Goal: Transaction & Acquisition: Purchase product/service

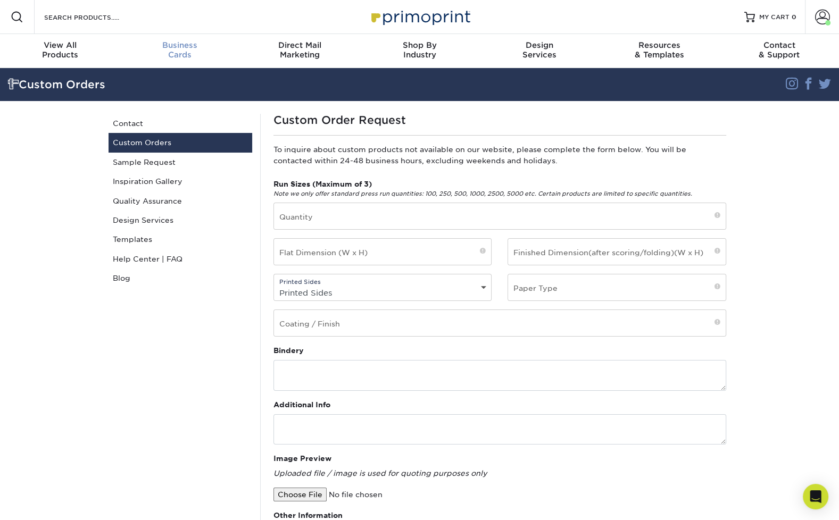
click at [185, 51] on div "Business Cards" at bounding box center [180, 49] width 120 height 19
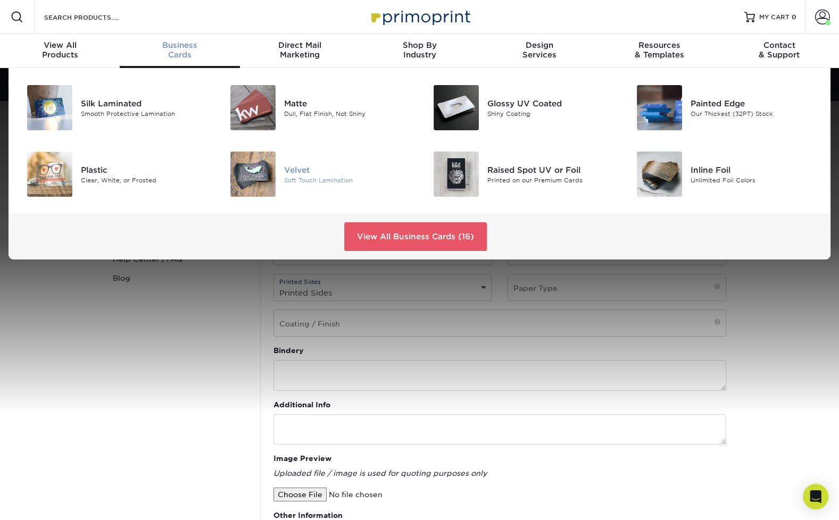
click at [261, 177] on img at bounding box center [252, 174] width 45 height 45
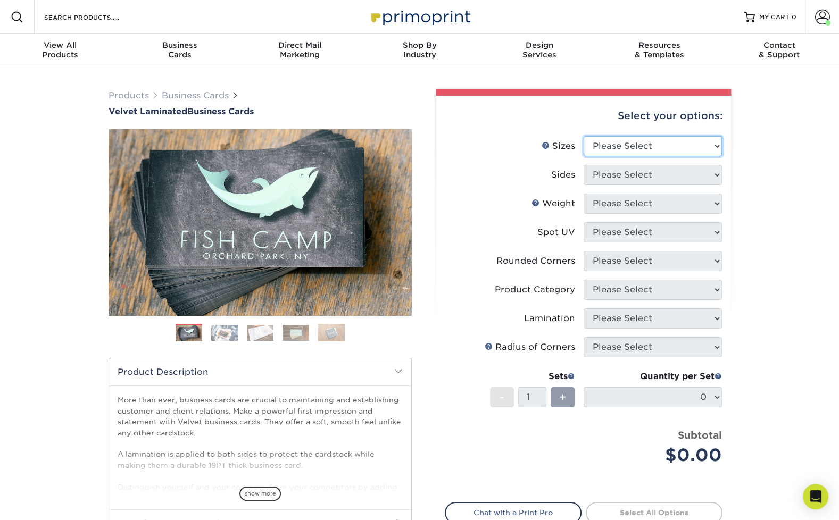
click at [661, 143] on select "Please Select 1.5" x 3.5" - Mini 1.75" x 3.5" - Mini 2" x 2" - Square 2" x 3" -…" at bounding box center [653, 146] width 138 height 20
select select "2.00x3.50"
click at [584, 136] on select "Please Select 1.5" x 3.5" - Mini 1.75" x 3.5" - Mini 2" x 2" - Square 2" x 3" -…" at bounding box center [653, 146] width 138 height 20
click at [644, 175] on select "Please Select Print Both Sides Print Front Only" at bounding box center [653, 175] width 138 height 20
select select "13abbda7-1d64-4f25-8bb2-c179b224825d"
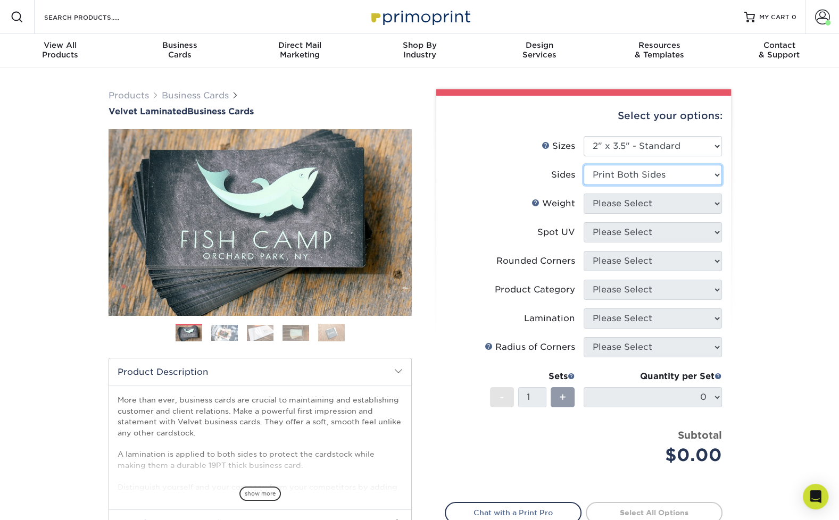
click at [584, 165] on select "Please Select Print Both Sides Print Front Only" at bounding box center [653, 175] width 138 height 20
click at [642, 203] on select "Please Select 16PT" at bounding box center [653, 204] width 138 height 20
select select "16PT"
click at [584, 194] on select "Please Select 16PT" at bounding box center [653, 204] width 138 height 20
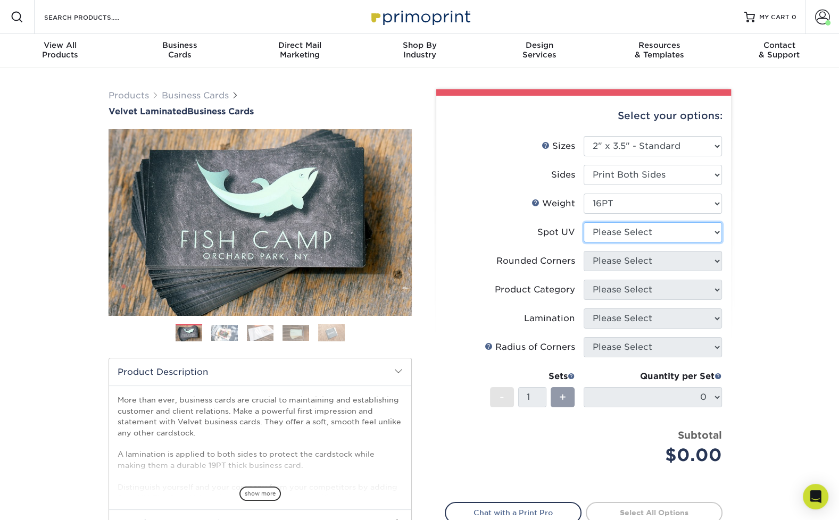
click at [636, 231] on select "Please Select No Spot UV Front and Back (Both Sides) Front Only Back Only" at bounding box center [653, 232] width 138 height 20
select select "3"
click at [584, 222] on select "Please Select No Spot UV Front and Back (Both Sides) Front Only Back Only" at bounding box center [653, 232] width 138 height 20
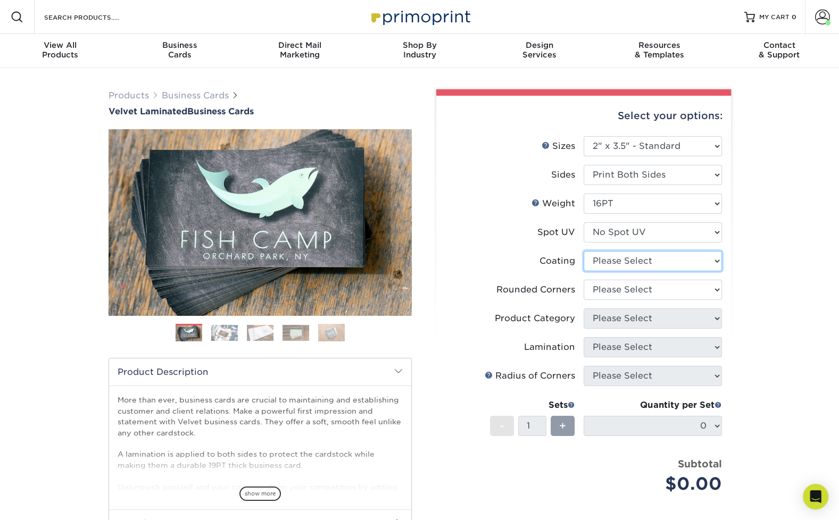
click at [630, 263] on select at bounding box center [653, 261] width 138 height 20
select select "3e7618de-abca-4bda-9f97-8b9129e913d8"
click at [584, 251] on select at bounding box center [653, 261] width 138 height 20
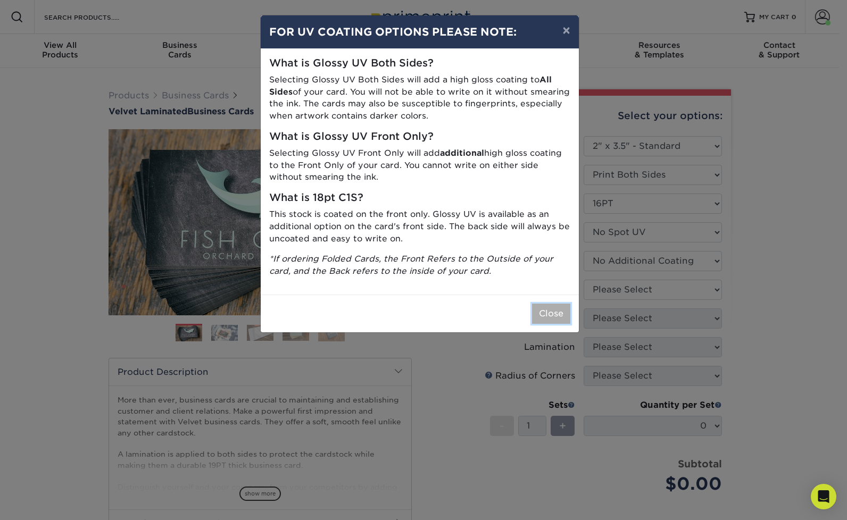
click at [546, 314] on button "Close" at bounding box center [551, 314] width 38 height 20
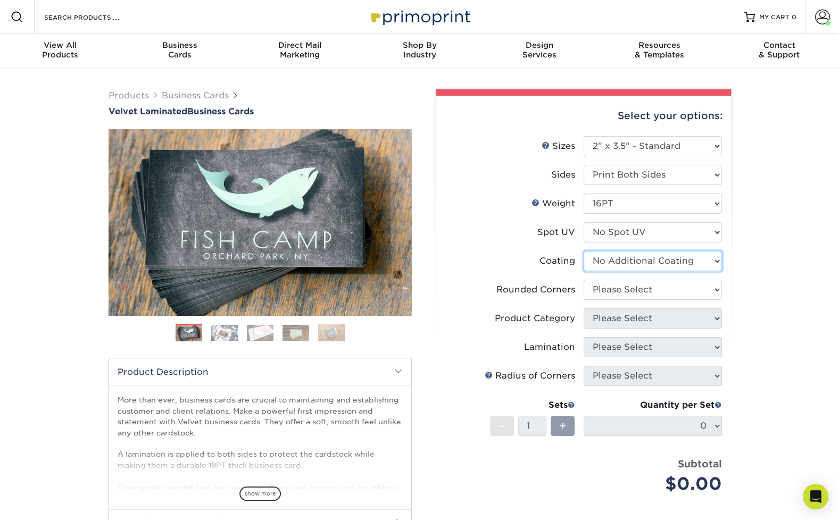
click at [679, 256] on select at bounding box center [653, 261] width 138 height 20
click at [669, 262] on select at bounding box center [653, 261] width 138 height 20
click at [621, 289] on select "Please Select Yes - Round 2 Corners Yes - Round 4 Corners No" at bounding box center [653, 290] width 138 height 20
select select "0"
click at [584, 280] on select "Please Select Yes - Round 2 Corners Yes - Round 4 Corners No" at bounding box center [653, 290] width 138 height 20
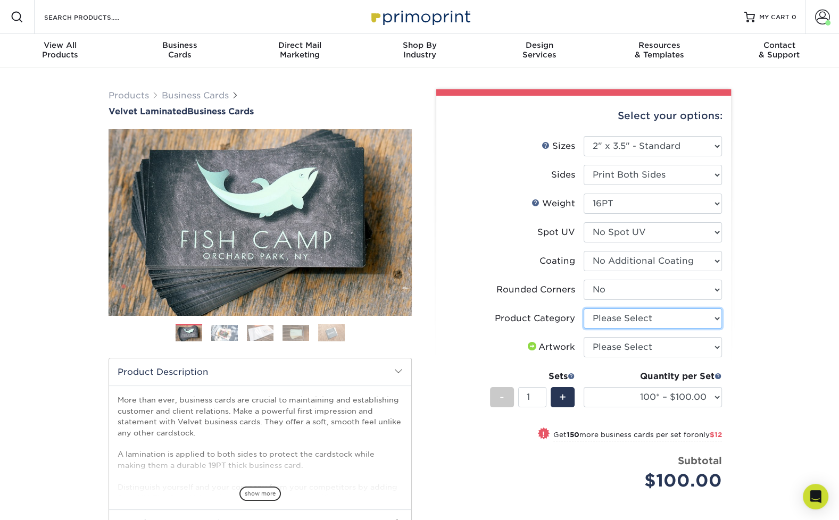
click at [627, 318] on select "Please Select Business Cards" at bounding box center [653, 319] width 138 height 20
select select "3b5148f1-0588-4f88-a218-97bcfdce65c1"
click at [584, 309] on select "Please Select Business Cards" at bounding box center [653, 319] width 138 height 20
click at [621, 351] on select "Please Select I will upload files I need a design - $100" at bounding box center [653, 347] width 138 height 20
select select "upload"
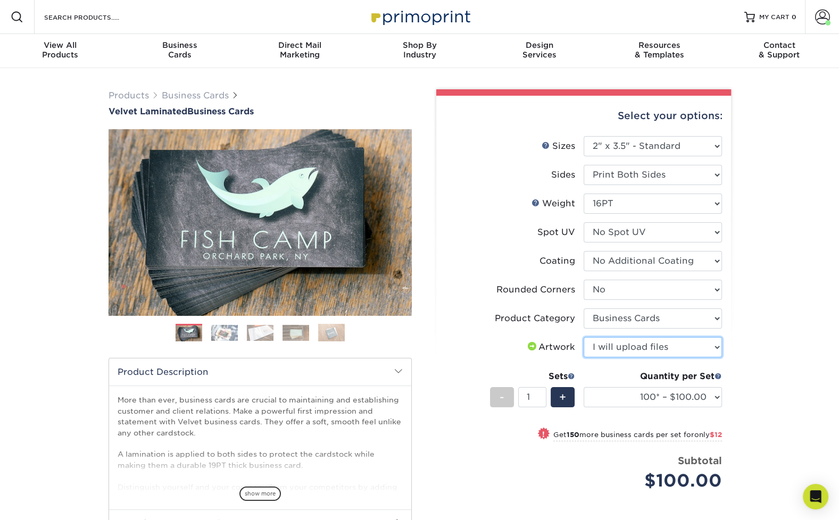
click at [584, 337] on select "Please Select I will upload files I need a design - $100" at bounding box center [653, 347] width 138 height 20
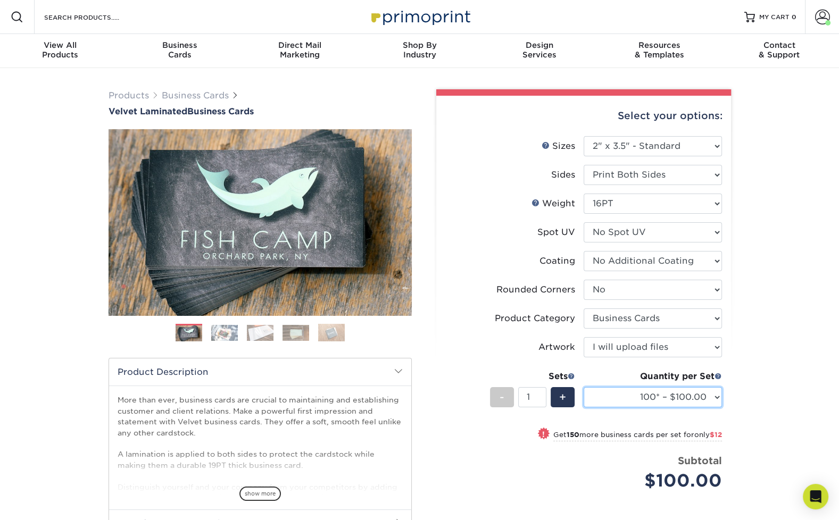
click at [714, 399] on select "100* – $100.00 250* – $112.00 500 – $120.00 1000 – $156.00 2500 – $307.00 5000 …" at bounding box center [653, 397] width 138 height 20
select select "1000 – $156.00"
click at [584, 387] on select "100* – $100.00 250* – $112.00 500 – $120.00 1000 – $156.00 2500 – $307.00 5000 …" at bounding box center [653, 397] width 138 height 20
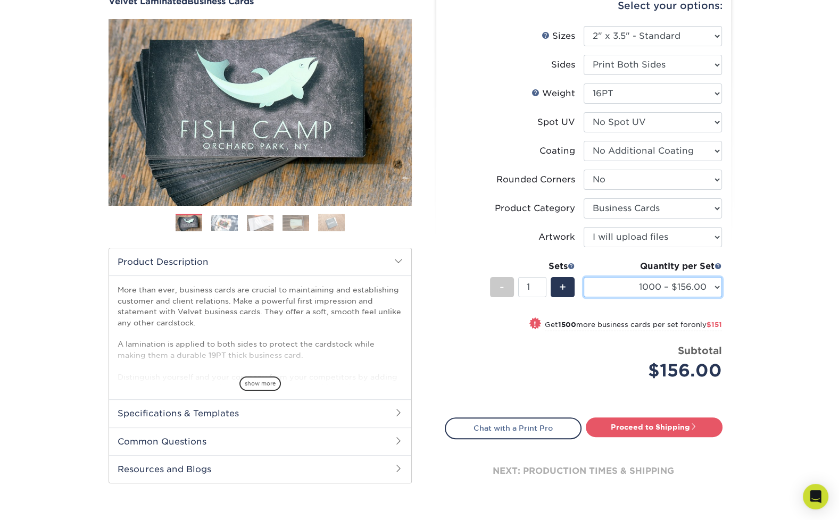
scroll to position [160, 0]
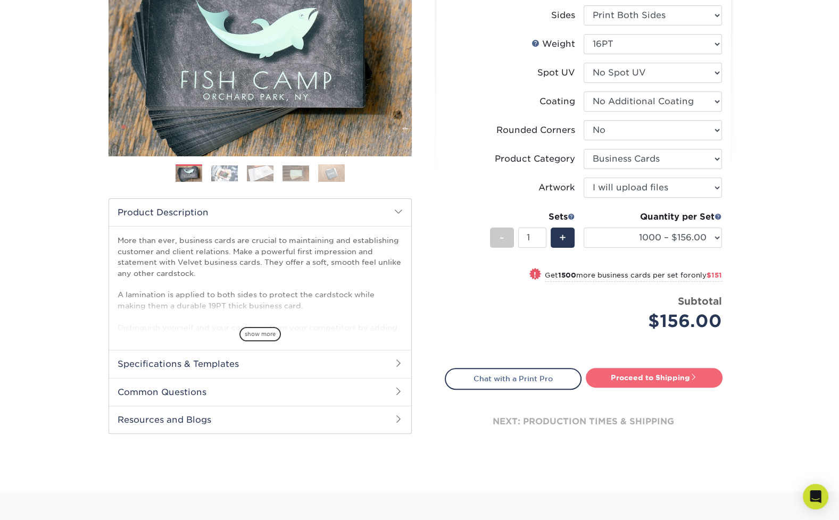
click at [664, 376] on link "Proceed to Shipping" at bounding box center [654, 377] width 137 height 19
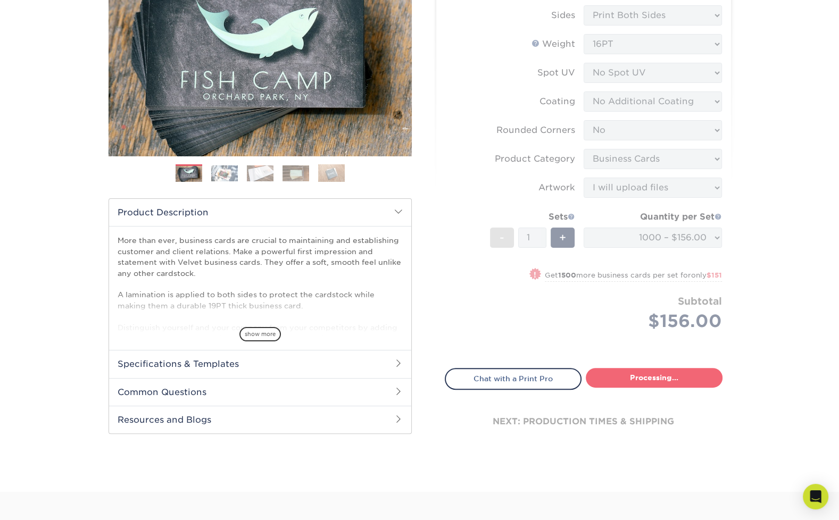
type input "Set 1"
select select "fff926d9-f0e8-4ba2-b08d-9f4fa71c5550"
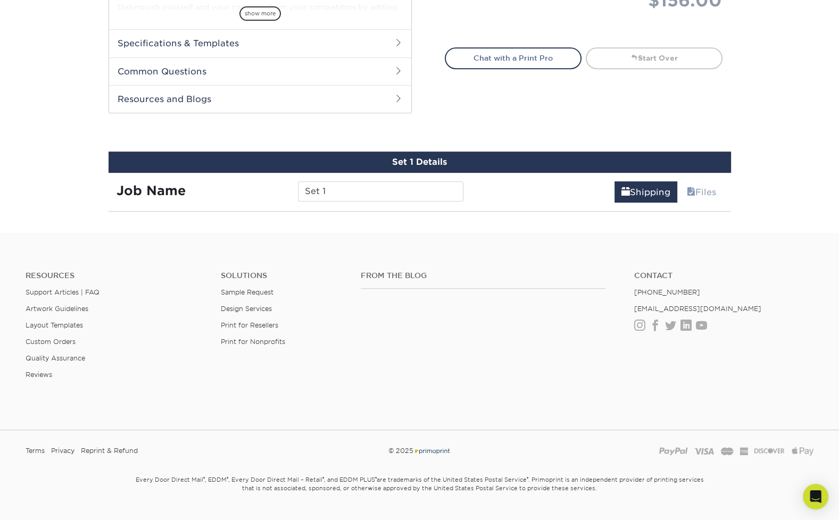
scroll to position [556, 0]
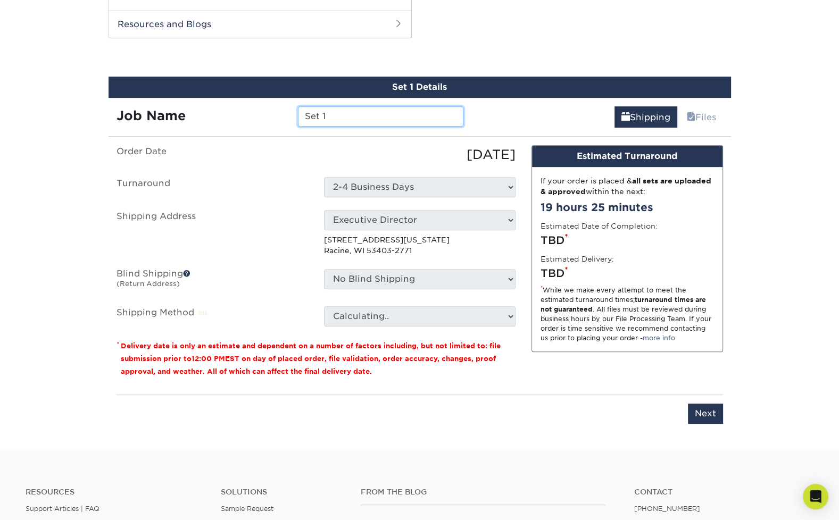
click at [340, 116] on input "Set 1" at bounding box center [380, 116] width 165 height 20
drag, startPoint x: 340, startPoint y: 116, endPoint x: 297, endPoint y: 116, distance: 43.1
click at [297, 116] on div "Set 1" at bounding box center [380, 116] width 181 height 20
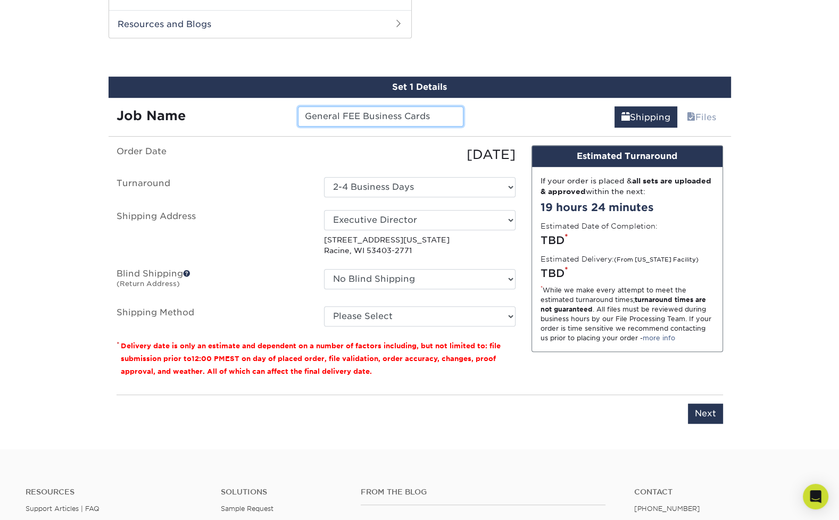
type input "General FEE Business Cards"
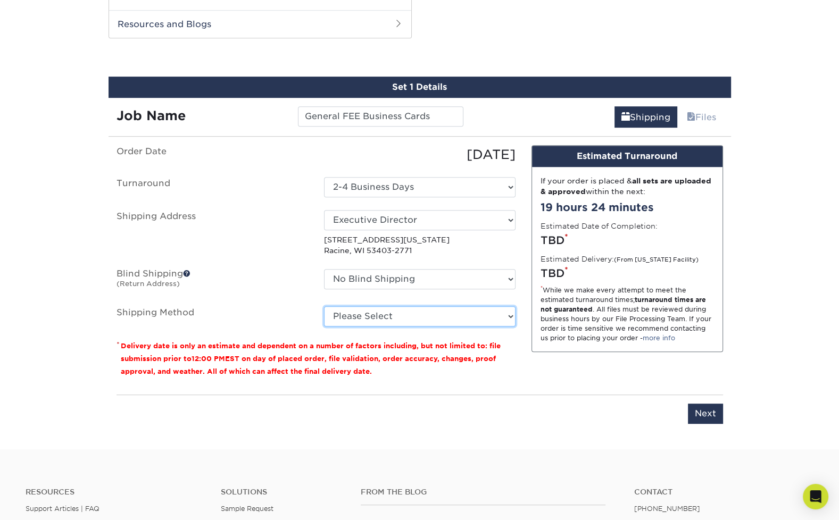
click at [396, 313] on select "Please Select Ground Shipping (+$8.96) 3 Day Shipping Service (+$20.04) 2 Day A…" at bounding box center [420, 316] width 192 height 20
select select "03"
click at [324, 306] on select "Please Select Ground Shipping (+$8.96) 3 Day Shipping Service (+$20.04) 2 Day A…" at bounding box center [420, 316] width 192 height 20
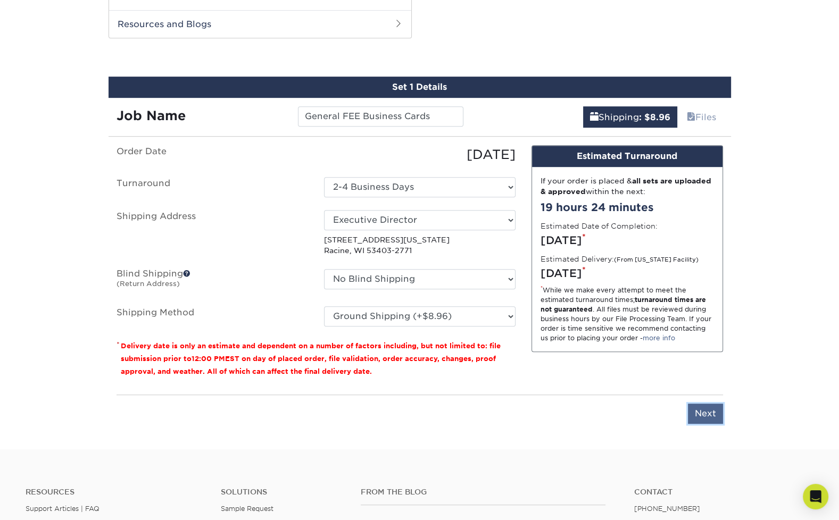
click at [695, 411] on input "Next" at bounding box center [705, 414] width 35 height 20
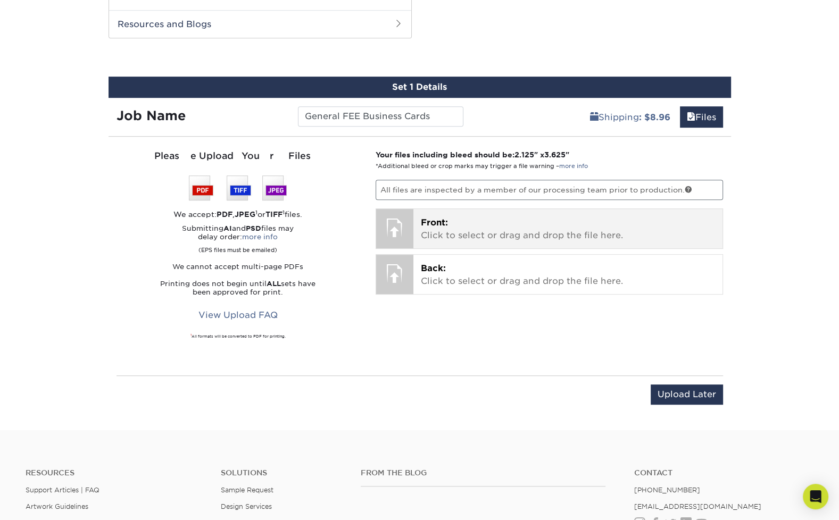
click at [449, 231] on p "Front: Click to select or drag and drop the file here." at bounding box center [568, 230] width 294 height 26
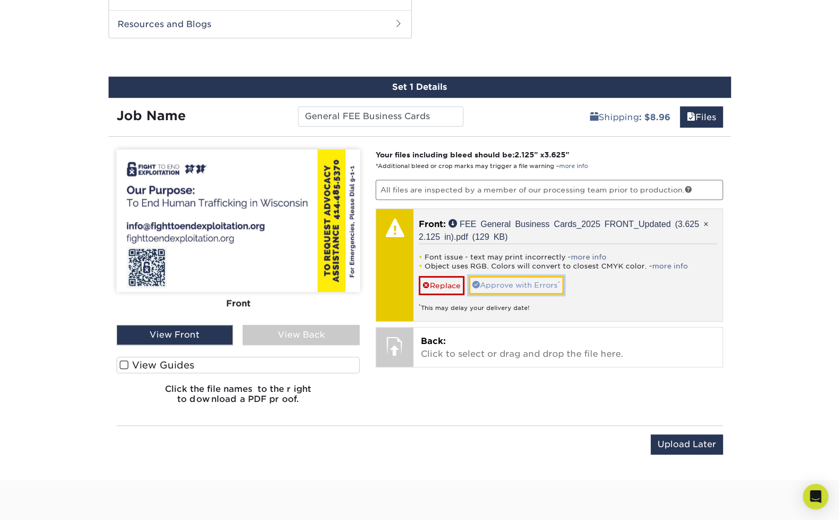
click at [509, 283] on link "Approve with Errors *" at bounding box center [516, 285] width 95 height 18
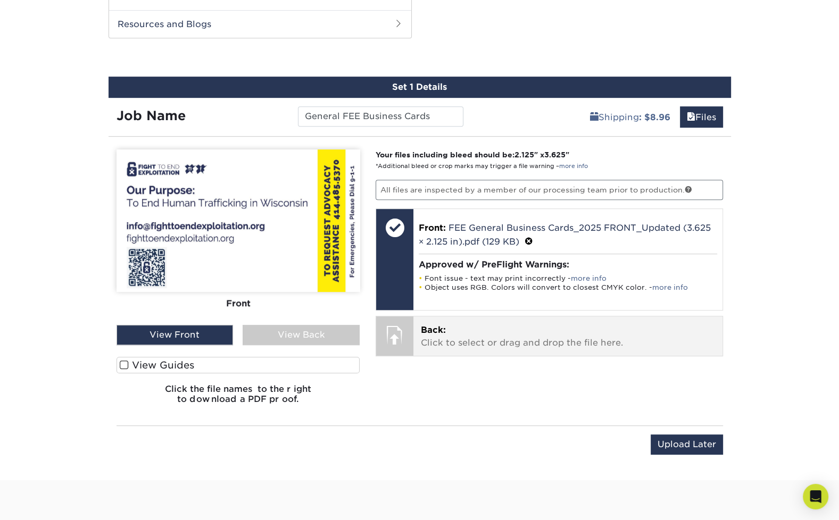
click at [457, 333] on p "Back: Click to select or drag and drop the file here." at bounding box center [568, 337] width 294 height 26
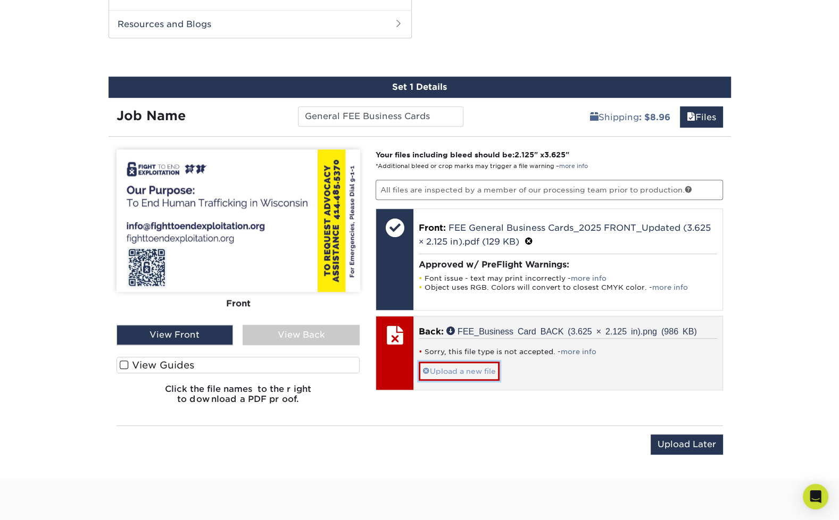
click at [424, 369] on span at bounding box center [425, 371] width 7 height 9
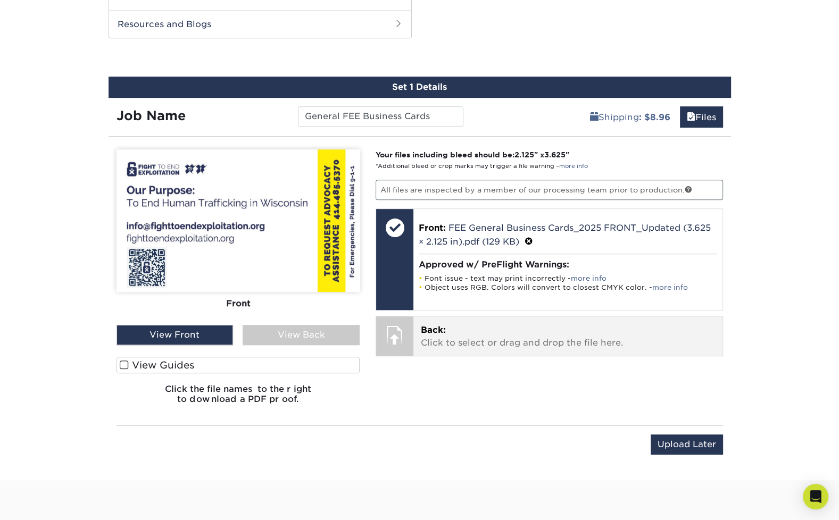
click at [474, 327] on p "Back: Click to select or drag and drop the file here." at bounding box center [568, 337] width 294 height 26
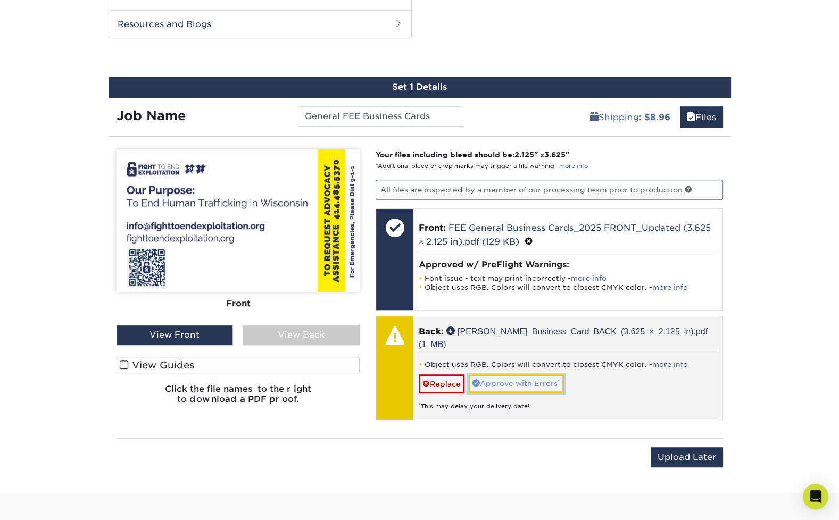
click at [498, 375] on link "Approve with Errors *" at bounding box center [516, 384] width 95 height 18
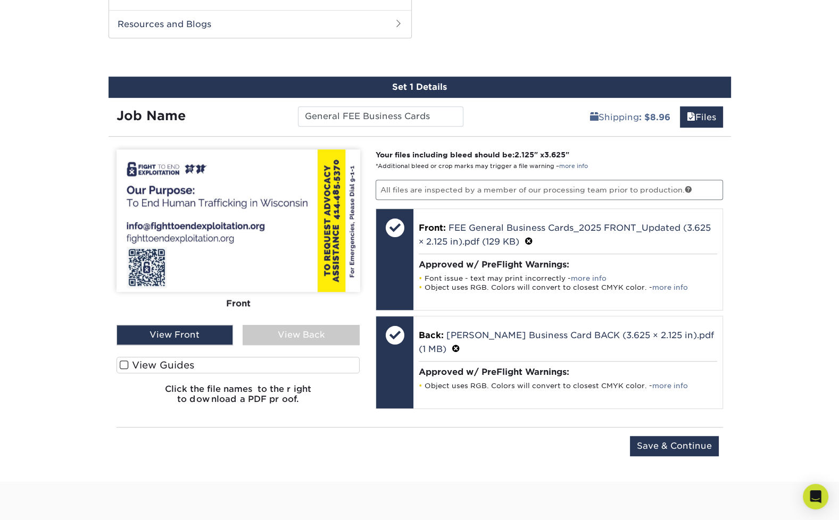
click at [289, 330] on div "View Back" at bounding box center [301, 335] width 117 height 20
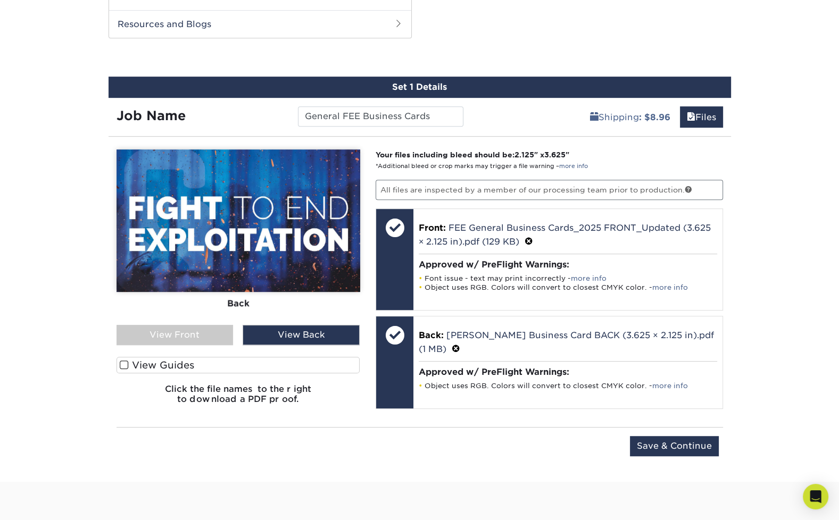
click at [177, 331] on div "View Front" at bounding box center [175, 335] width 117 height 20
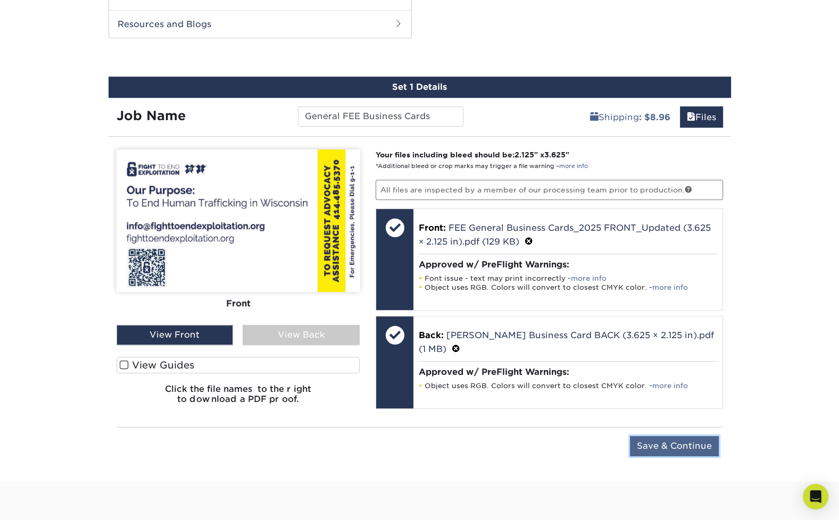
click at [669, 441] on input "Save & Continue" at bounding box center [674, 446] width 89 height 20
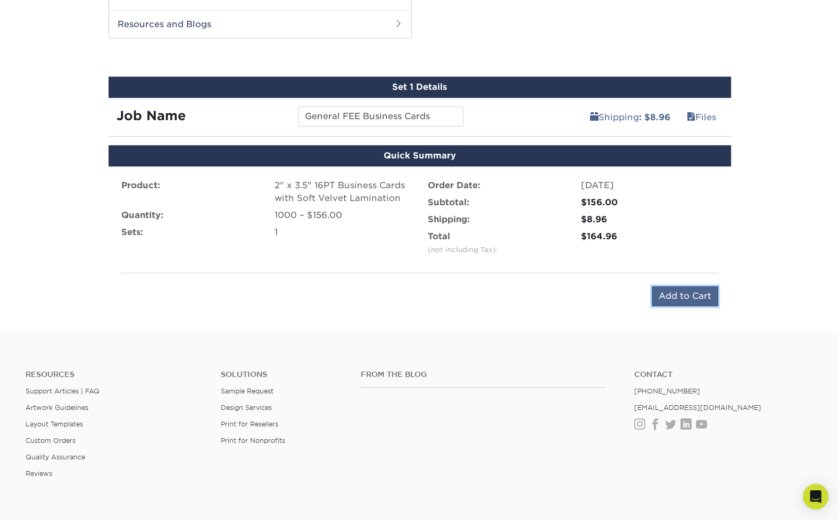
click at [681, 296] on input "Add to Cart" at bounding box center [685, 296] width 67 height 20
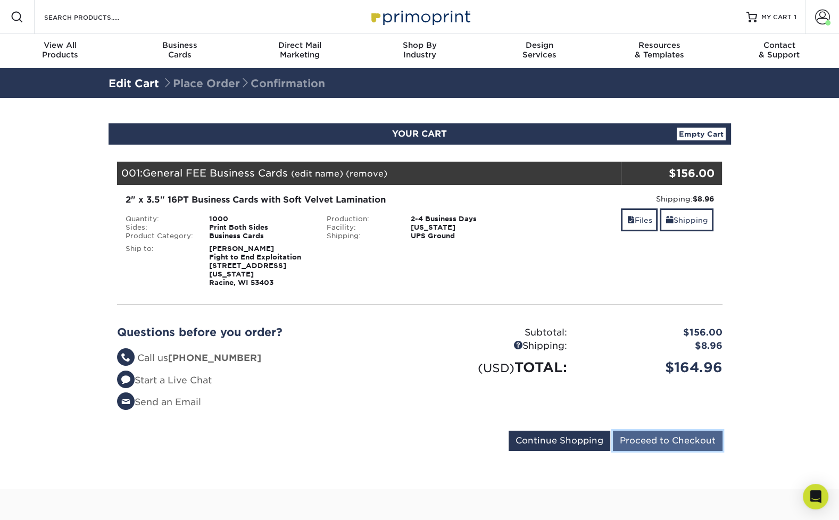
click at [660, 434] on input "Proceed to Checkout" at bounding box center [668, 441] width 110 height 20
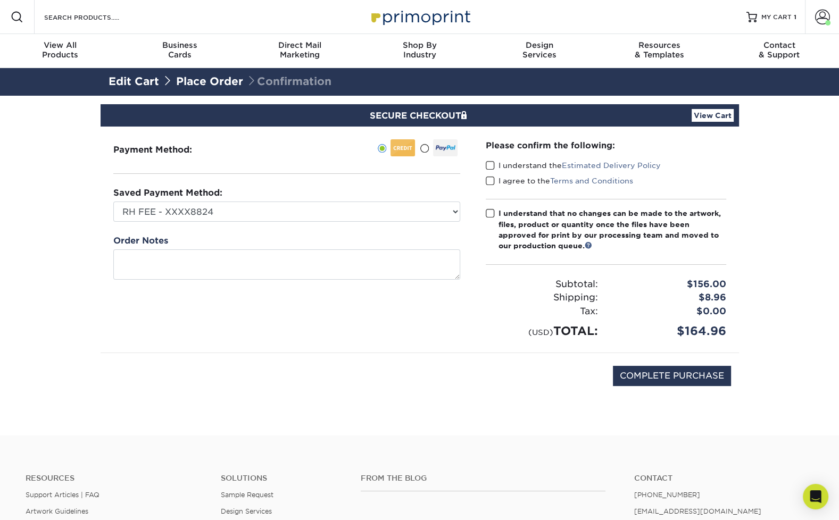
click at [492, 163] on span at bounding box center [490, 166] width 9 height 10
click at [0, 0] on input "I understand the Estimated Delivery Policy" at bounding box center [0, 0] width 0 height 0
click at [488, 180] on span at bounding box center [490, 181] width 9 height 10
click at [0, 0] on input "I agree to the Terms and Conditions" at bounding box center [0, 0] width 0 height 0
click at [489, 213] on span at bounding box center [490, 214] width 9 height 10
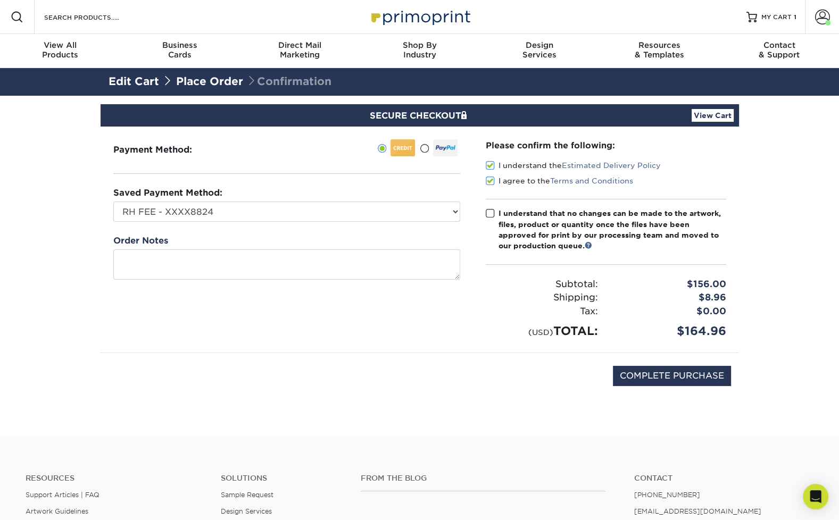
click at [0, 0] on input "I understand that no changes can be made to the artwork, files, product or quan…" at bounding box center [0, 0] width 0 height 0
click at [658, 373] on input "COMPLETE PURCHASE" at bounding box center [672, 376] width 118 height 20
type input "PROCESSING, PLEASE WAIT..."
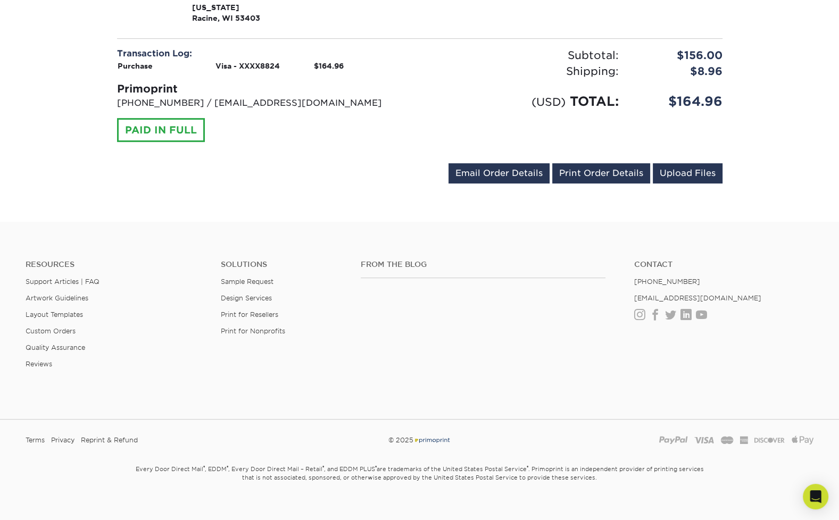
scroll to position [213, 0]
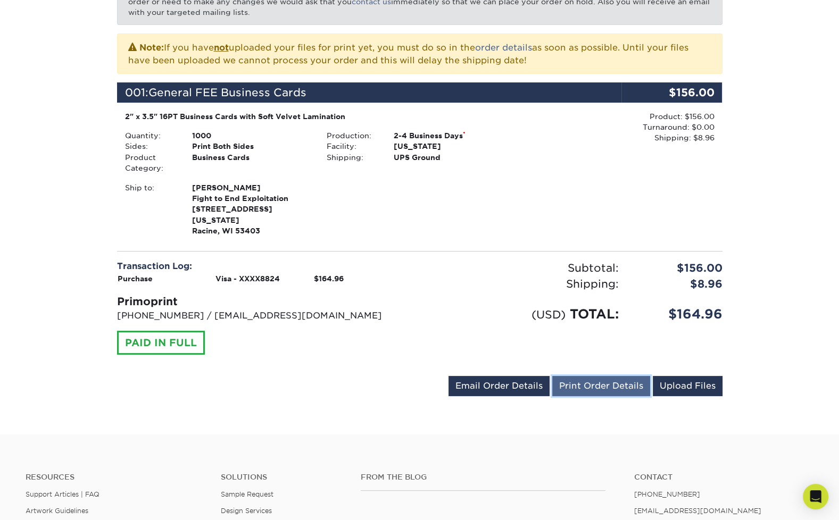
click at [603, 376] on link "Print Order Details" at bounding box center [601, 386] width 98 height 20
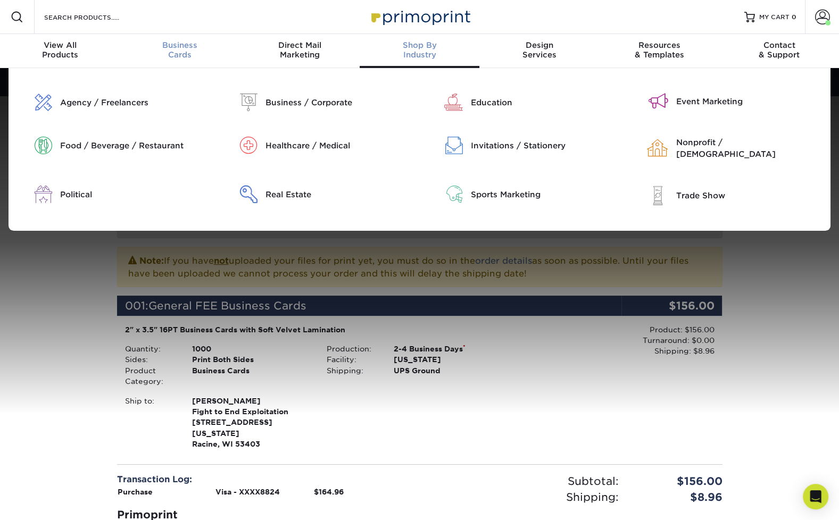
scroll to position [0, 0]
click at [172, 47] on span "Business" at bounding box center [180, 45] width 120 height 10
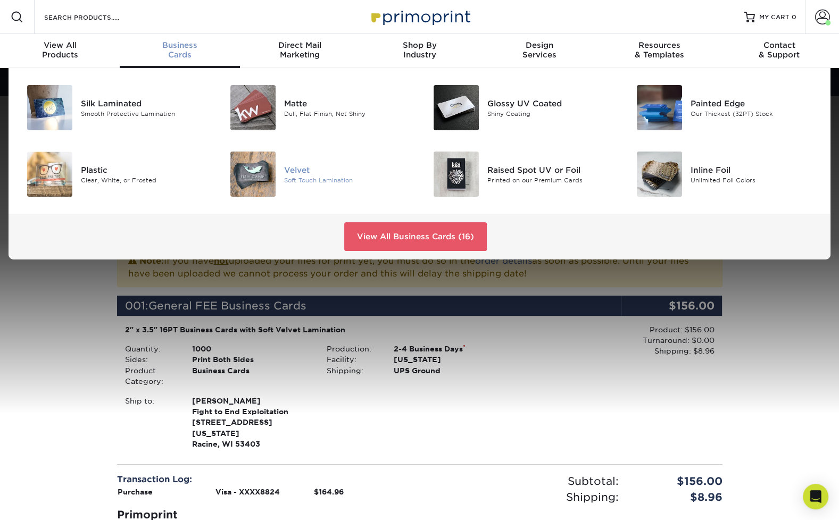
click at [299, 169] on div "Velvet" at bounding box center [348, 170] width 128 height 12
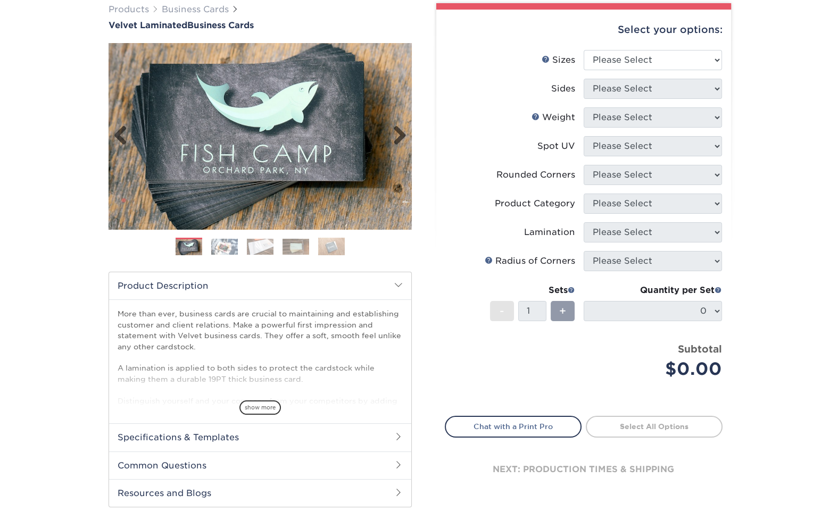
scroll to position [106, 0]
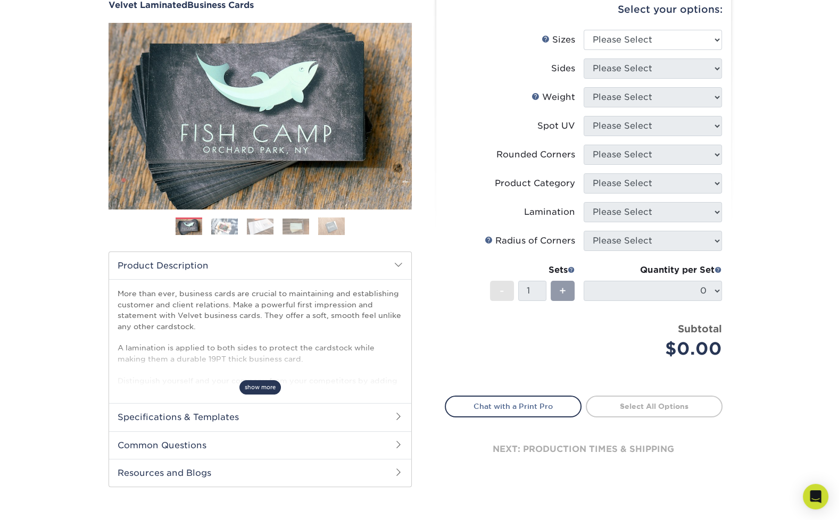
click at [253, 385] on span "show more" at bounding box center [260, 387] width 42 height 14
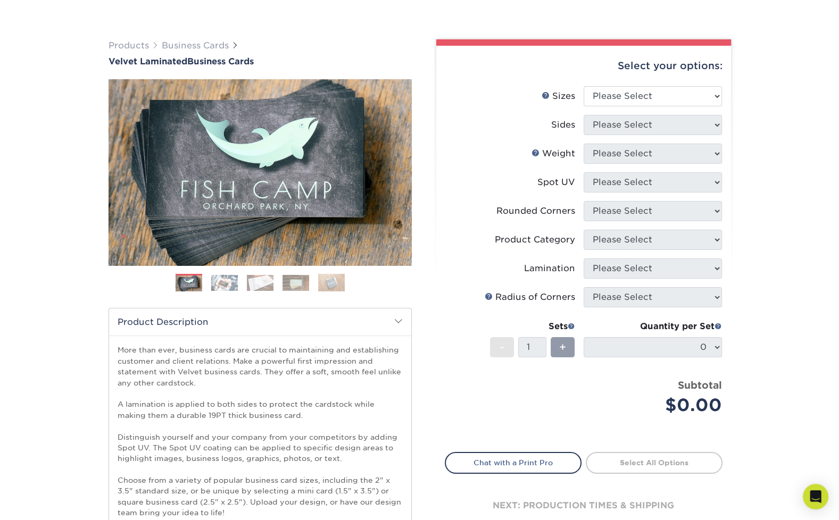
scroll to position [0, 0]
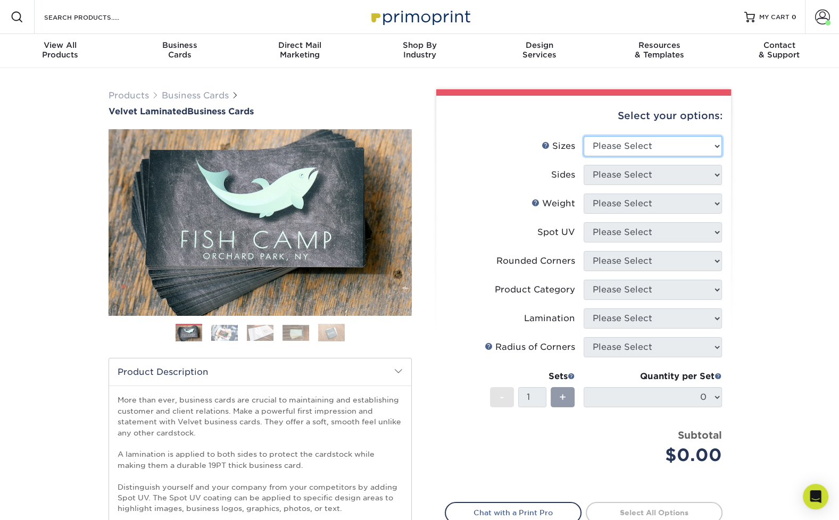
click at [626, 144] on select "Please Select 1.5" x 3.5" - Mini 1.75" x 3.5" - Mini 2" x 2" - Square 2" x 3" -…" at bounding box center [653, 146] width 138 height 20
select select "2.00x3.50"
click at [584, 136] on select "Please Select 1.5" x 3.5" - Mini 1.75" x 3.5" - Mini 2" x 2" - Square 2" x 3" -…" at bounding box center [653, 146] width 138 height 20
click at [621, 172] on select "Please Select Print Both Sides Print Front Only" at bounding box center [653, 175] width 138 height 20
select select "13abbda7-1d64-4f25-8bb2-c179b224825d"
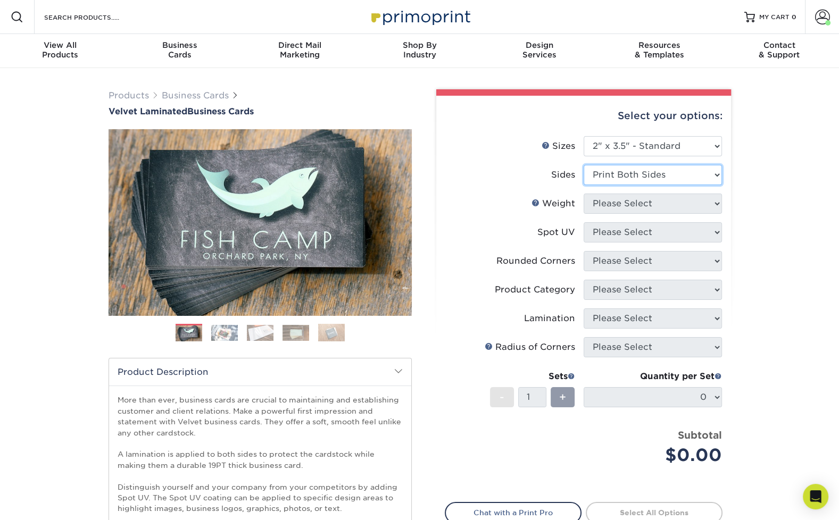
click at [584, 165] on select "Please Select Print Both Sides Print Front Only" at bounding box center [653, 175] width 138 height 20
click at [623, 207] on select "Please Select 16PT" at bounding box center [653, 204] width 138 height 20
select select "16PT"
click at [584, 194] on select "Please Select 16PT" at bounding box center [653, 204] width 138 height 20
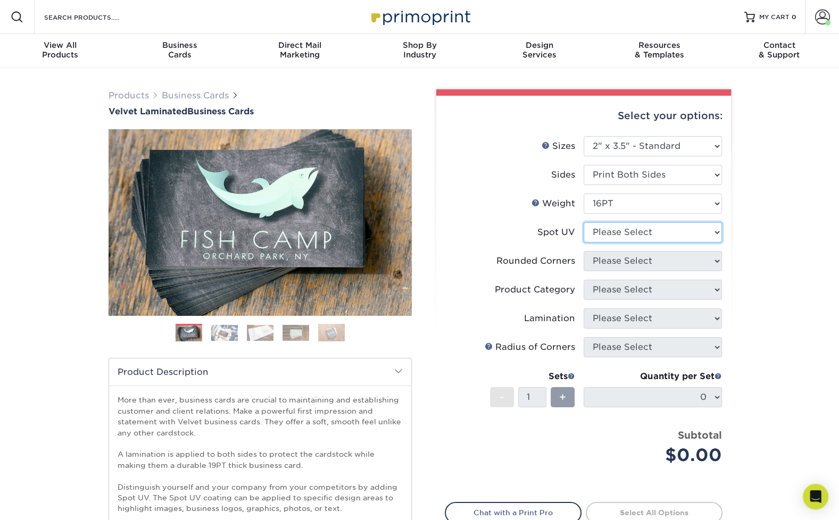
click at [618, 230] on select "Please Select No Spot UV Front and Back (Both Sides) Front Only Back Only" at bounding box center [653, 232] width 138 height 20
select select "3"
click at [584, 222] on select "Please Select No Spot UV Front and Back (Both Sides) Front Only Back Only" at bounding box center [653, 232] width 138 height 20
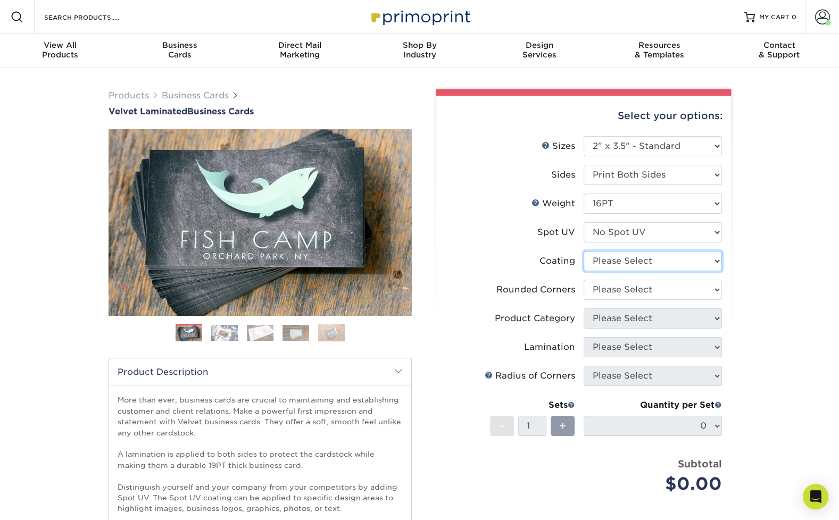
click at [607, 263] on select at bounding box center [653, 261] width 138 height 20
select select "3e7618de-abca-4bda-9f97-8b9129e913d8"
click at [584, 251] on select at bounding box center [653, 261] width 138 height 20
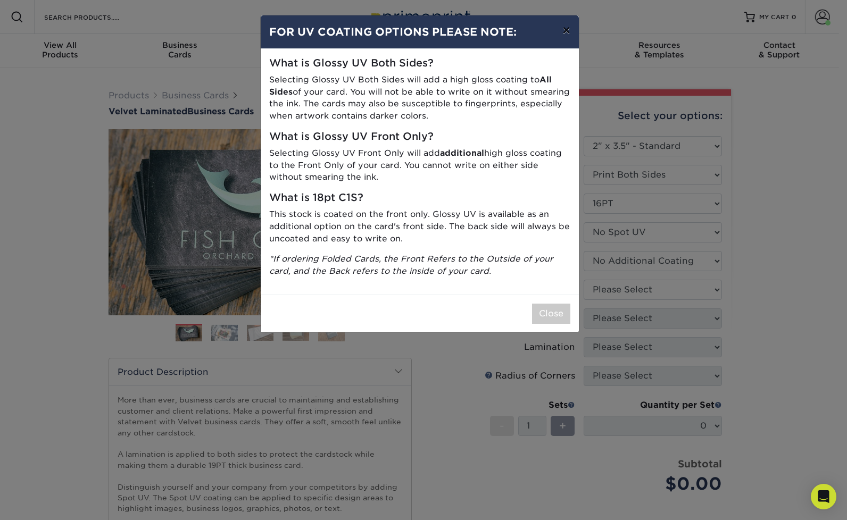
click at [567, 31] on button "×" at bounding box center [566, 30] width 24 height 30
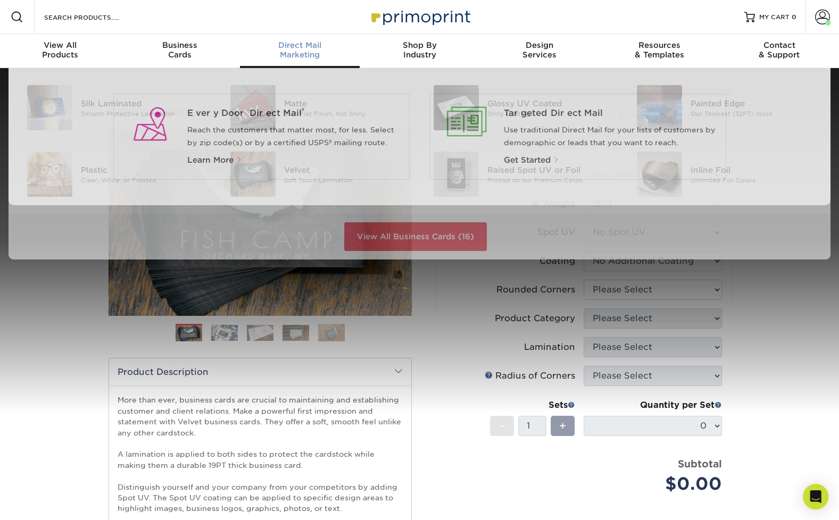
scroll to position [1, 0]
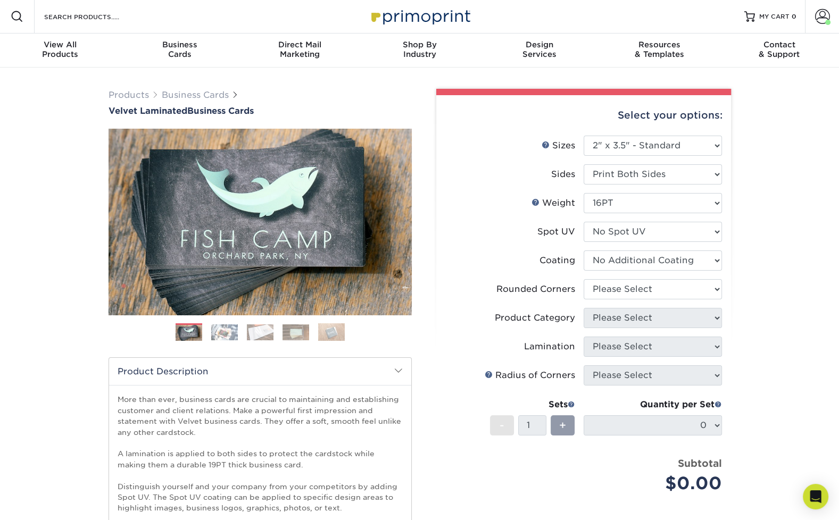
click at [218, 334] on img at bounding box center [224, 333] width 27 height 16
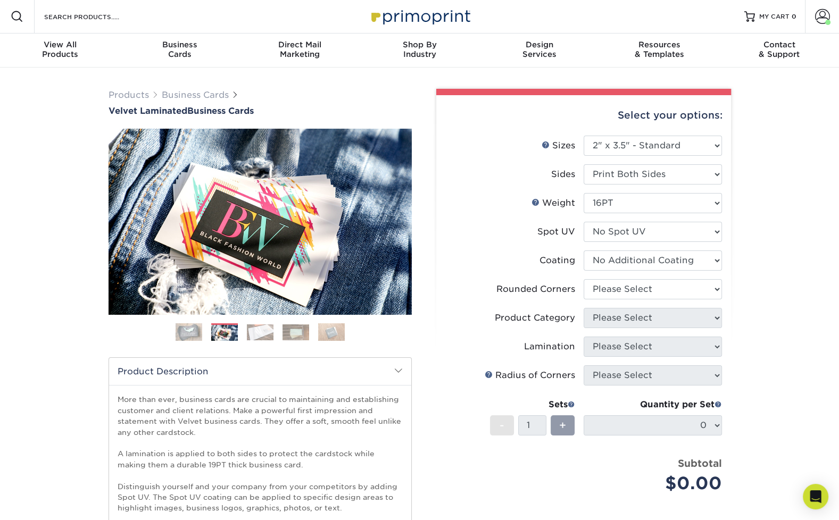
click at [255, 330] on img at bounding box center [260, 333] width 27 height 16
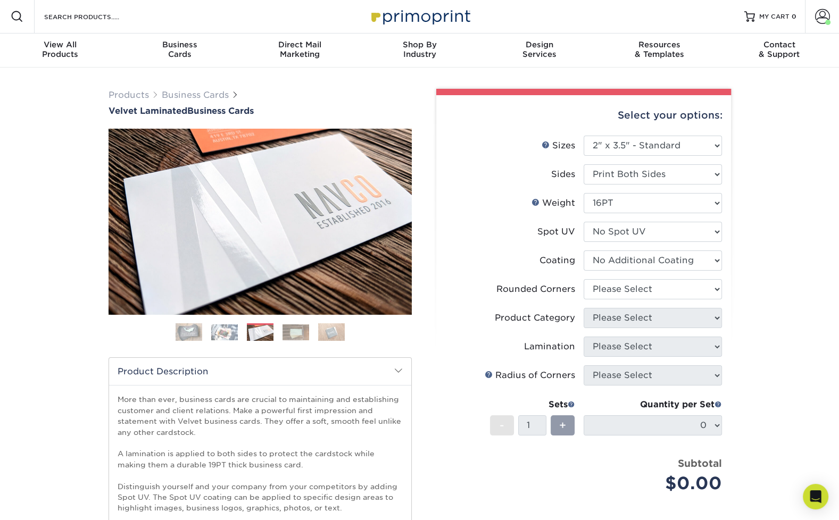
click at [296, 332] on img at bounding box center [296, 333] width 27 height 16
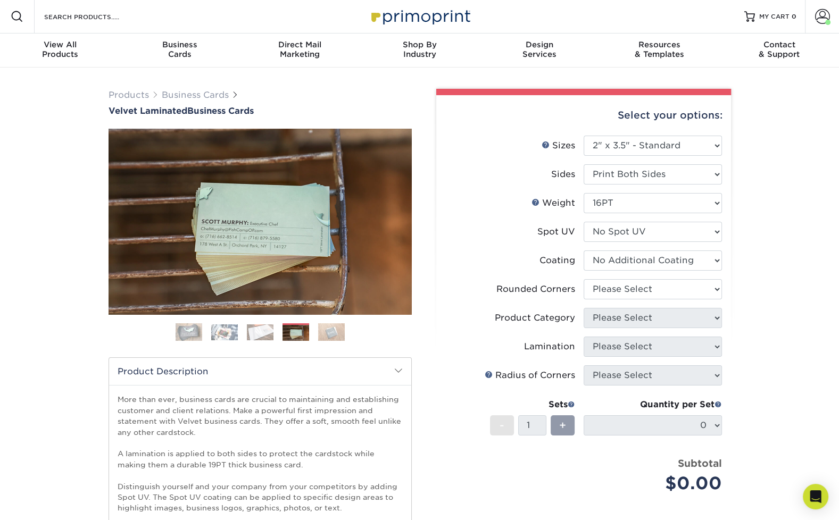
click at [329, 332] on img at bounding box center [331, 333] width 27 height 18
